Goal: Navigation & Orientation: Find specific page/section

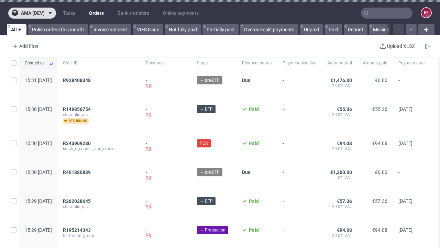
click at [32, 13] on span "ama (dev)" at bounding box center [33, 13] width 24 height 5
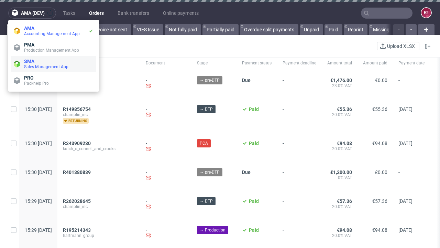
click at [54, 64] on span "Sales Management App" at bounding box center [58, 67] width 69 height 6
